Goal: Check status: Check status

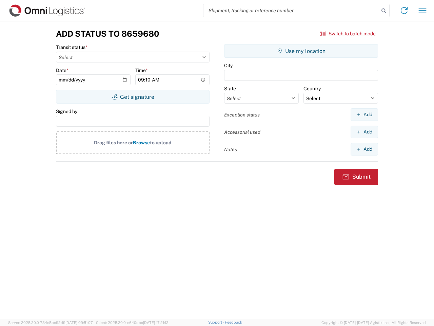
click at [291, 11] on input "search" at bounding box center [291, 10] width 176 height 13
click at [384, 11] on icon at bounding box center [383, 10] width 9 height 9
click at [404, 11] on icon at bounding box center [404, 10] width 11 height 11
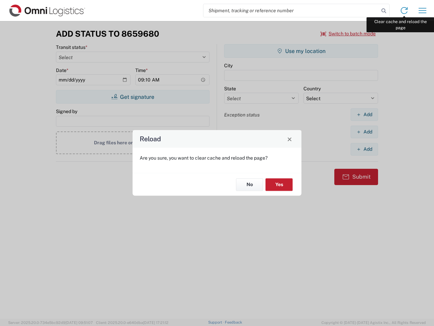
click at [423, 11] on div "Reload Are you sure, you want to clear cache and reload the page? No Yes" at bounding box center [217, 163] width 434 height 326
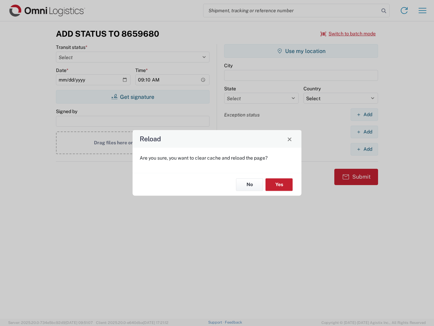
click at [348, 34] on div "Reload Are you sure, you want to clear cache and reload the page? No Yes" at bounding box center [217, 163] width 434 height 326
click at [133, 97] on div "Reload Are you sure, you want to clear cache and reload the page? No Yes" at bounding box center [217, 163] width 434 height 326
click at [301, 51] on div "Reload Are you sure, you want to clear cache and reload the page? No Yes" at bounding box center [217, 163] width 434 height 326
click at [364, 114] on div "Reload Are you sure, you want to clear cache and reload the page? No Yes" at bounding box center [217, 163] width 434 height 326
click at [364, 132] on div "Reload Are you sure, you want to clear cache and reload the page? No Yes" at bounding box center [217, 163] width 434 height 326
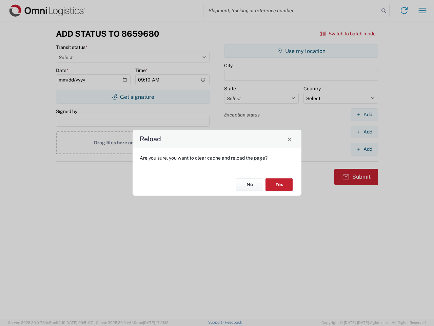
click at [364, 149] on div "Reload Are you sure, you want to clear cache and reload the page? No Yes" at bounding box center [217, 163] width 434 height 326
